Goal: Ask a question

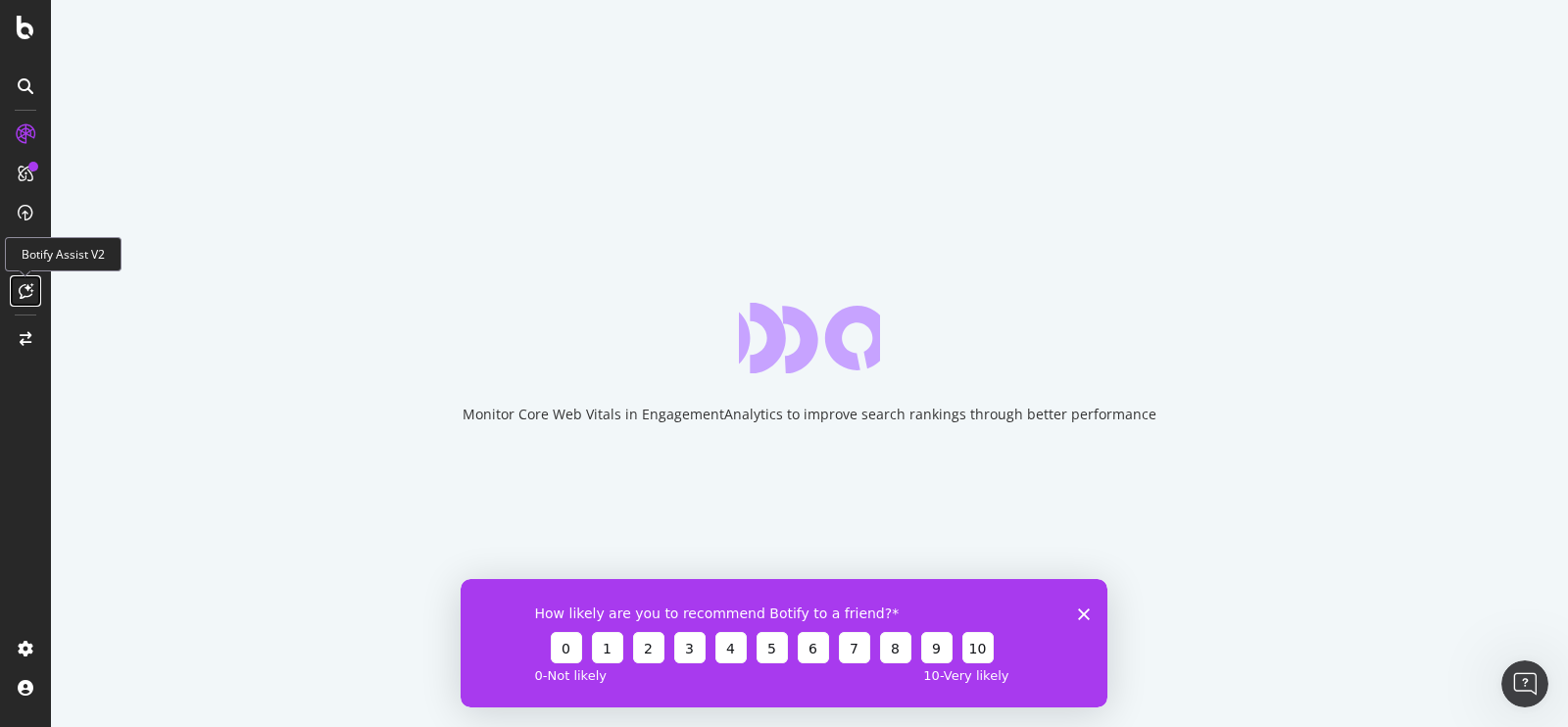
click at [29, 297] on icon at bounding box center [26, 292] width 15 height 16
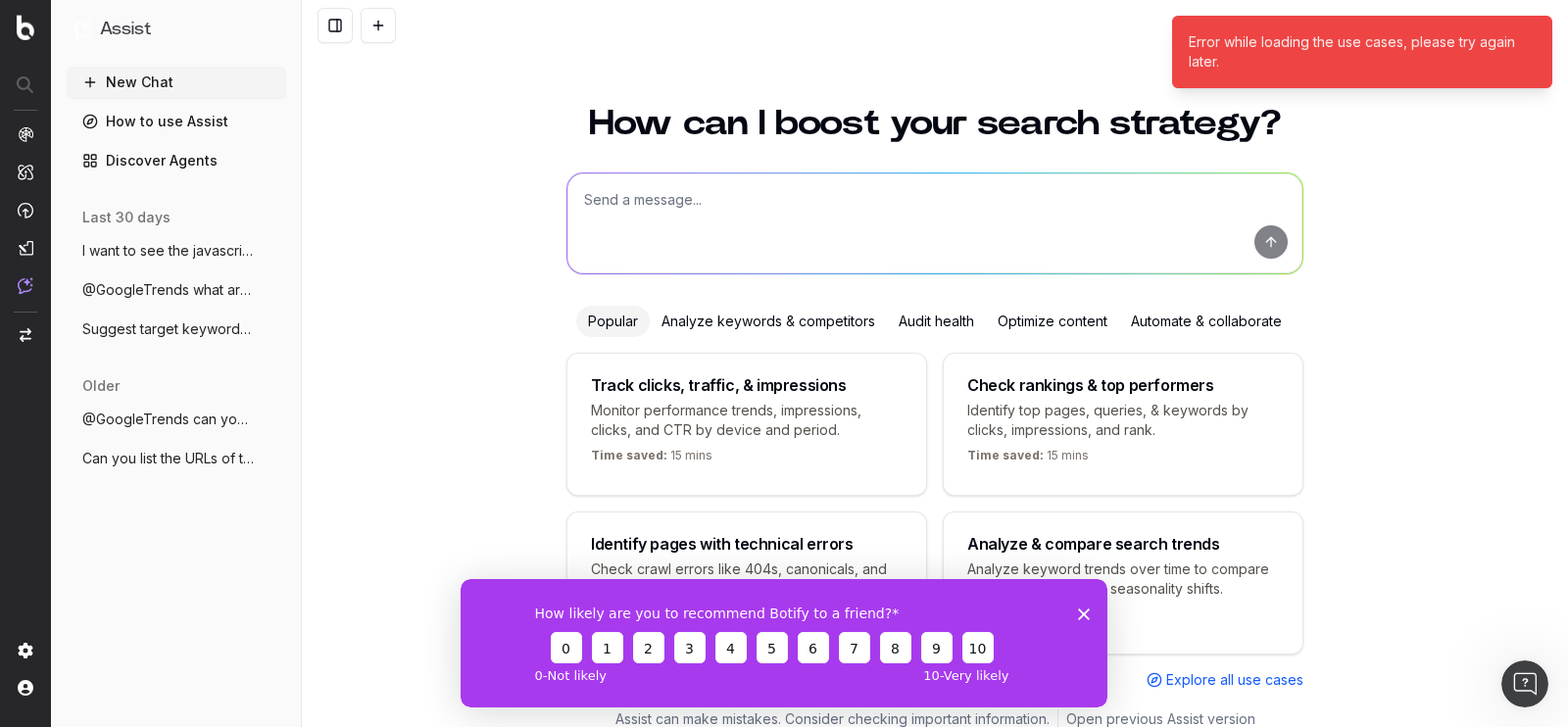
scroll to position [17, 0]
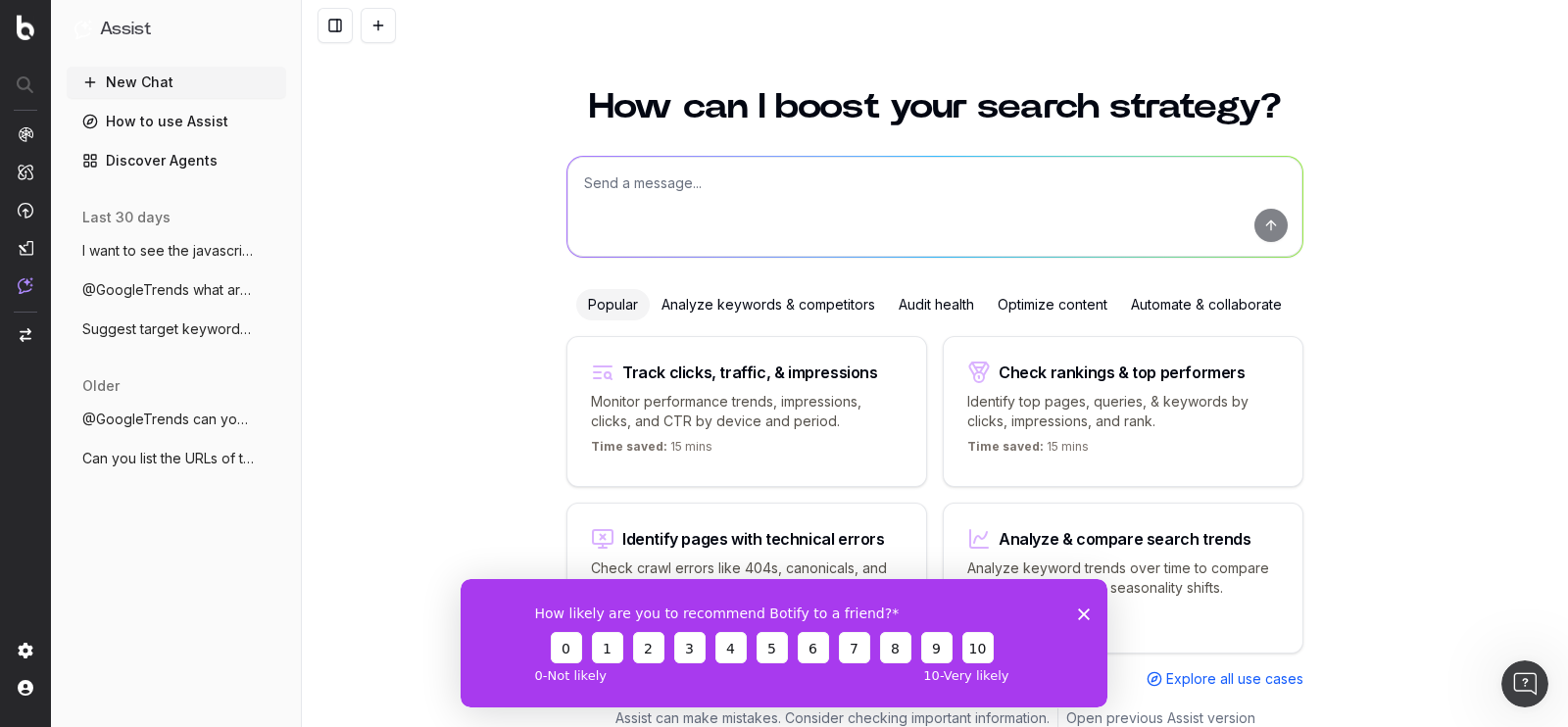
click at [622, 185] on textarea at bounding box center [934, 206] width 734 height 100
paste textarea "https://www.macmillan.org.uk/cancer-information-and-support"
type textarea "what are the main referral websites for these page paths - https://www.macmilla…"
click at [1263, 228] on button "submit" at bounding box center [1271, 226] width 34 height 34
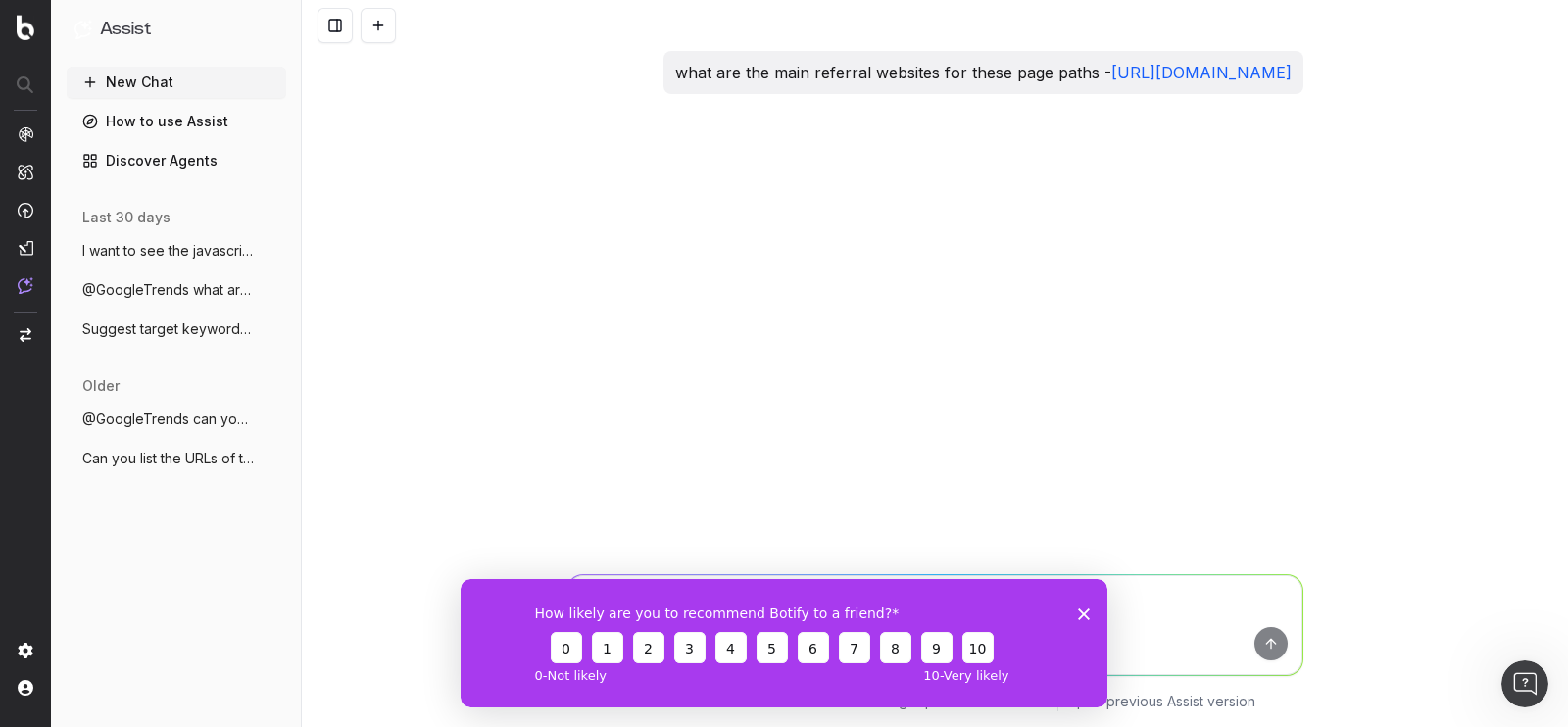
click at [1079, 612] on icon "Close survey" at bounding box center [1083, 614] width 12 height 12
